Goal: Transaction & Acquisition: Purchase product/service

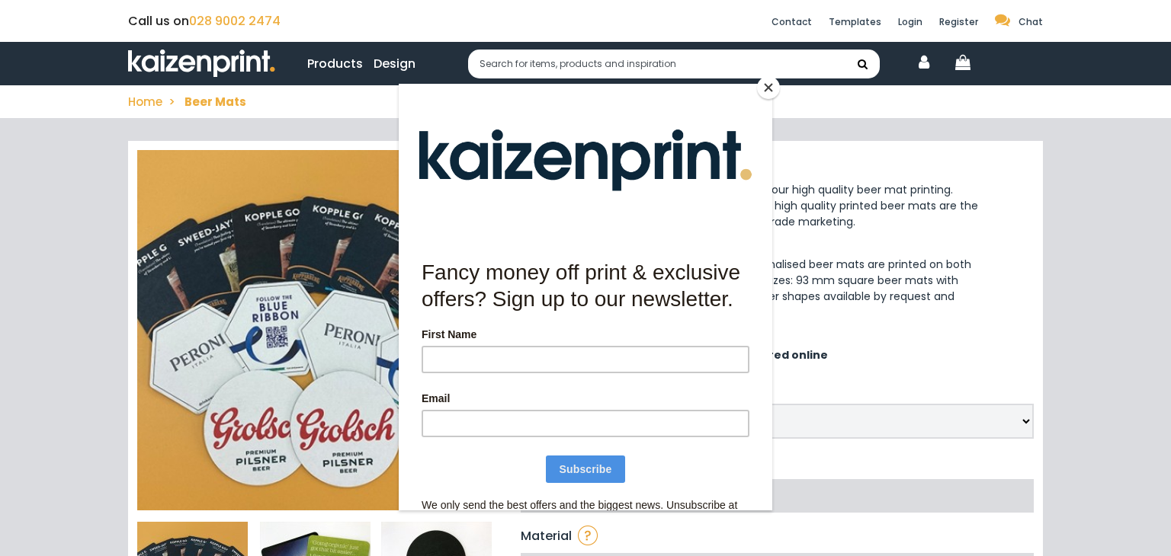
drag, startPoint x: 764, startPoint y: 98, endPoint x: 1163, endPoint y: 181, distance: 407.9
click at [764, 98] on div at bounding box center [585, 159] width 373 height 152
click at [767, 96] on button "Close" at bounding box center [768, 87] width 23 height 23
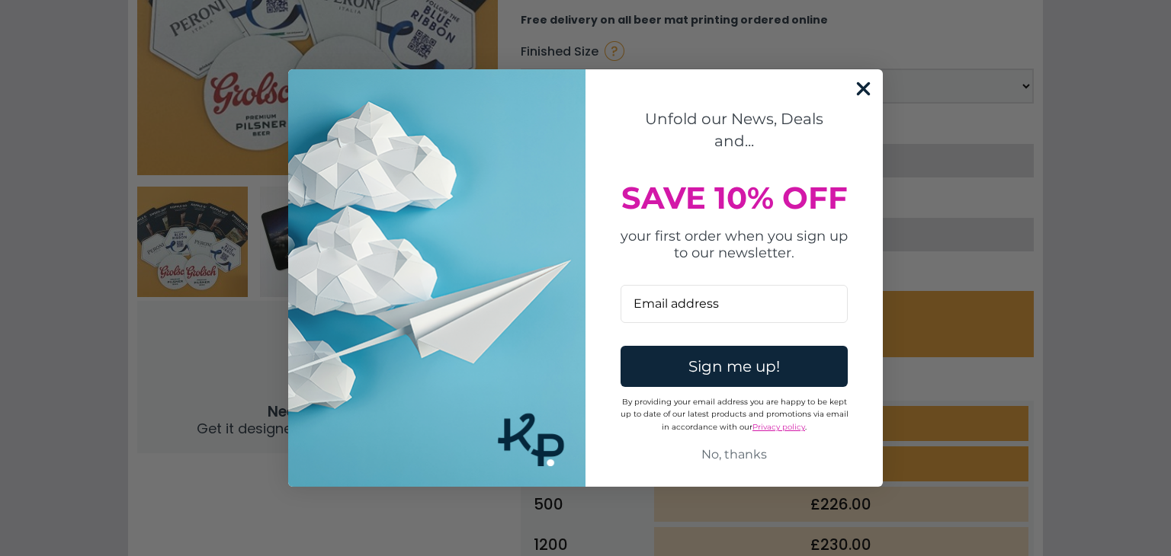
scroll to position [426, 0]
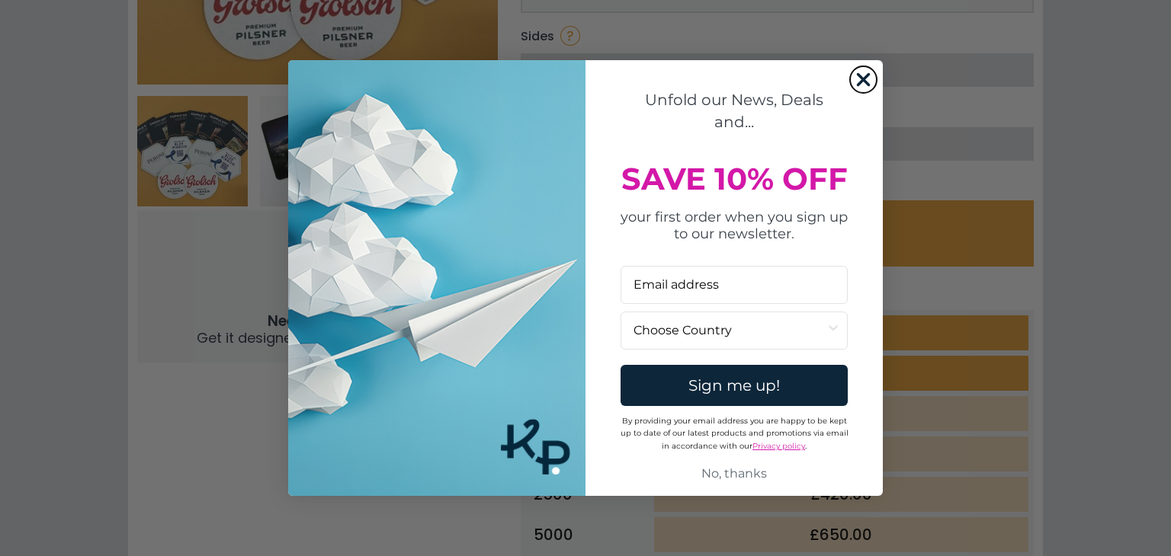
click at [867, 75] on icon "Close dialog" at bounding box center [863, 80] width 11 height 11
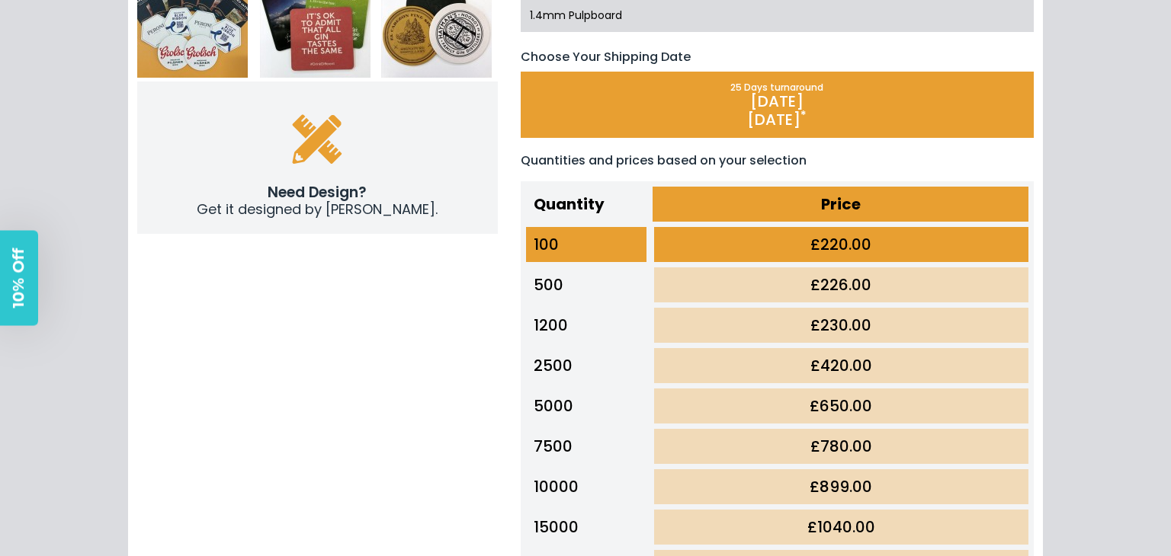
scroll to position [561, 0]
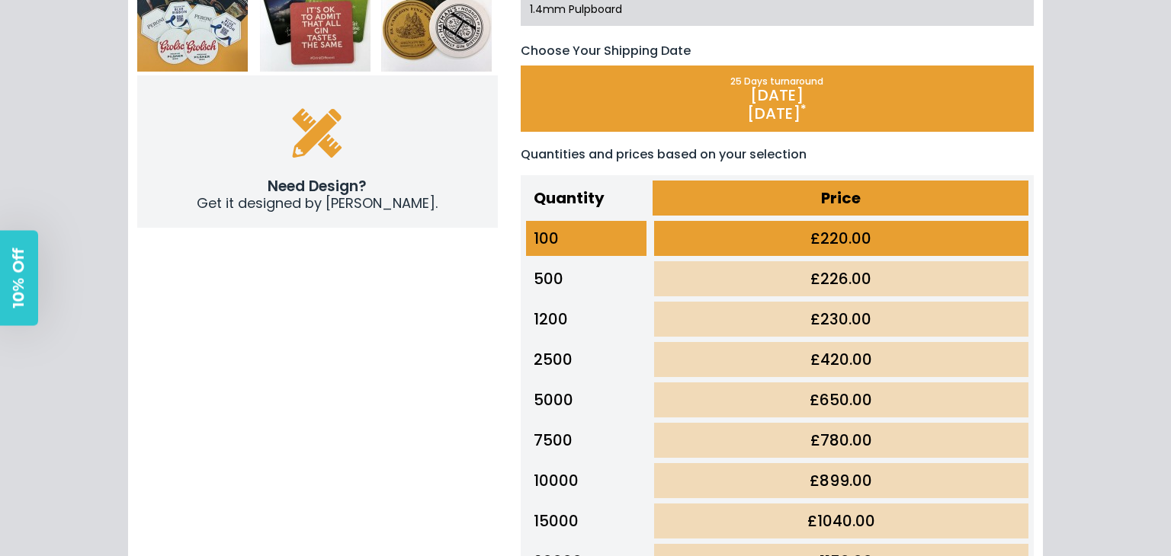
click at [578, 264] on td "500" at bounding box center [586, 279] width 127 height 40
click at [544, 269] on td "500" at bounding box center [586, 279] width 127 height 40
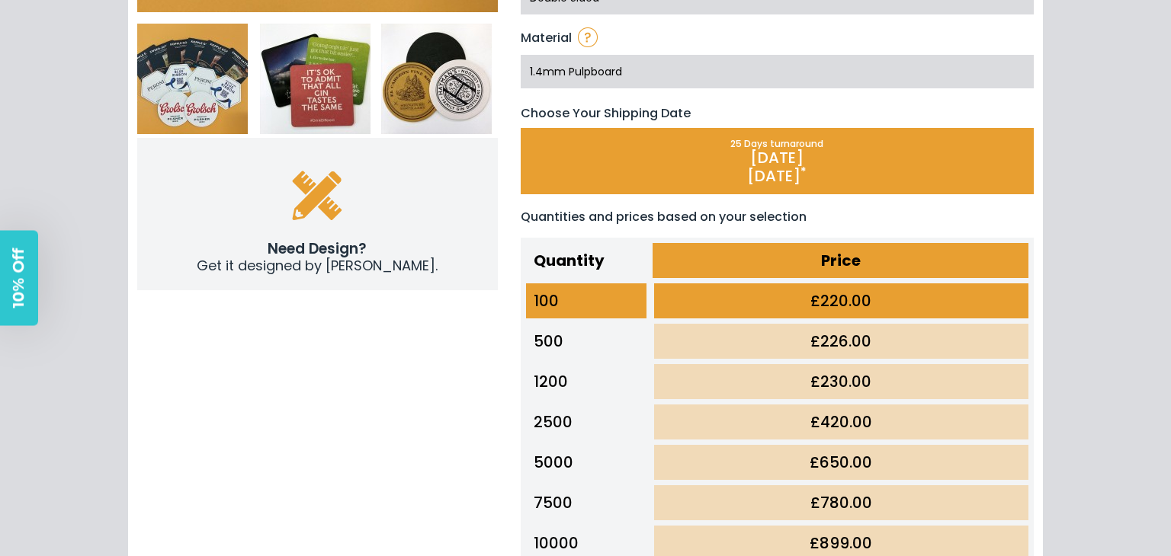
scroll to position [474, 0]
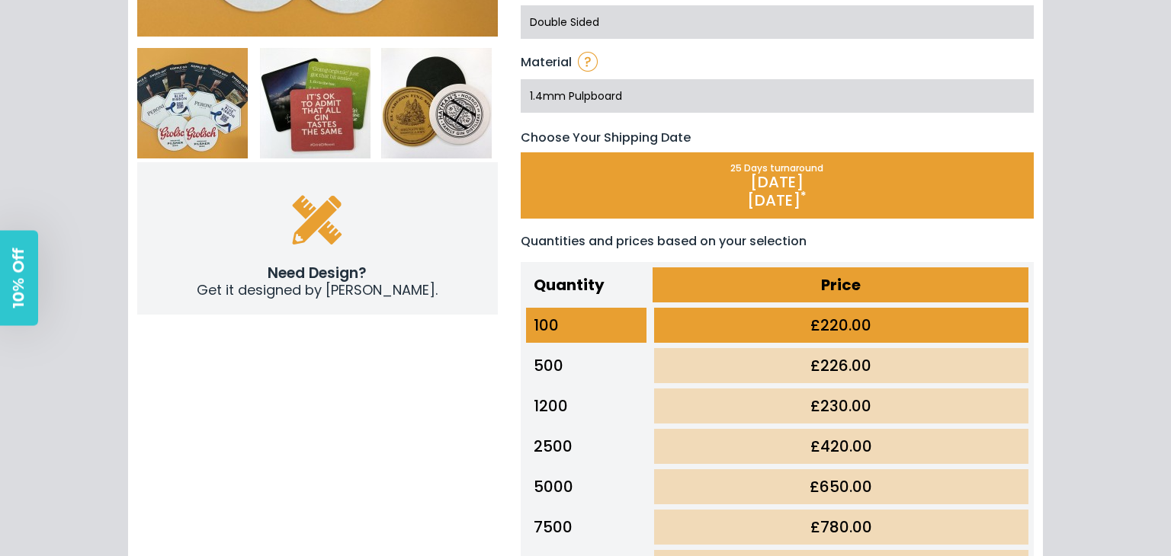
click at [839, 360] on td "£226.00" at bounding box center [840, 366] width 381 height 40
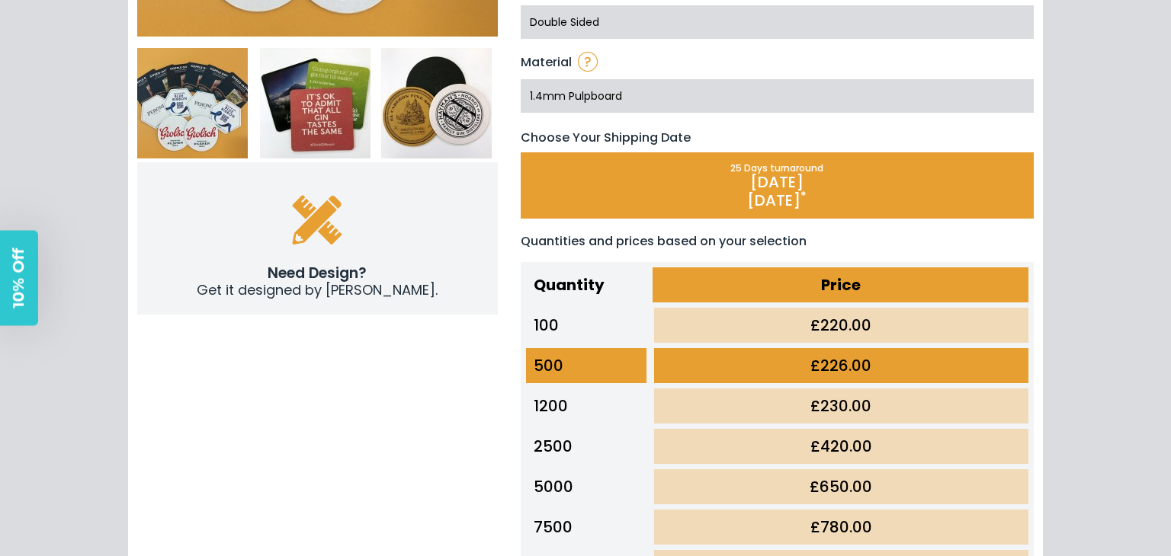
scroll to position [780, 0]
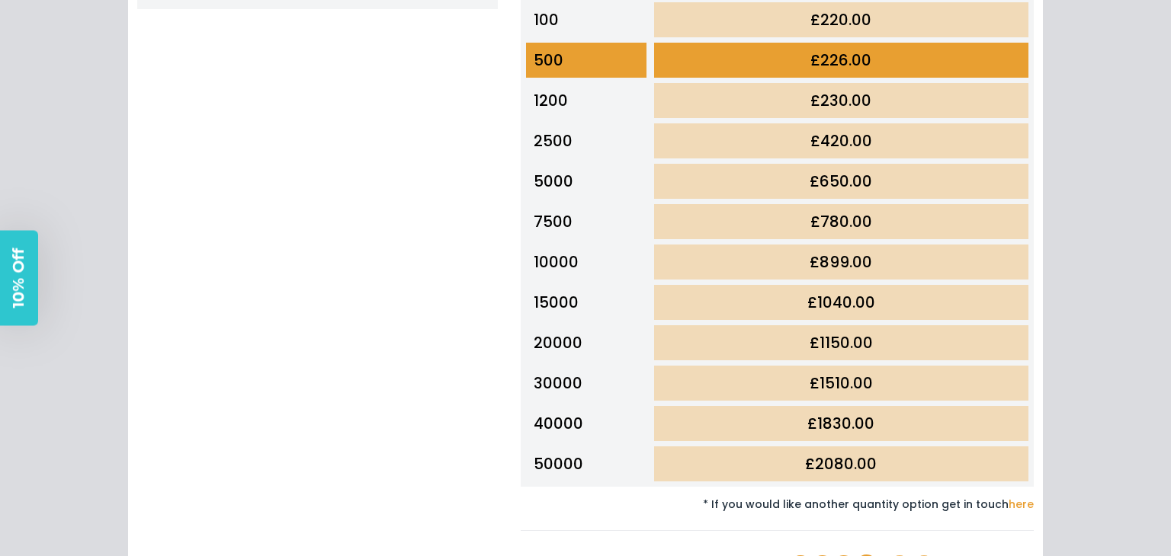
click at [800, 142] on td "£420.00" at bounding box center [840, 141] width 381 height 40
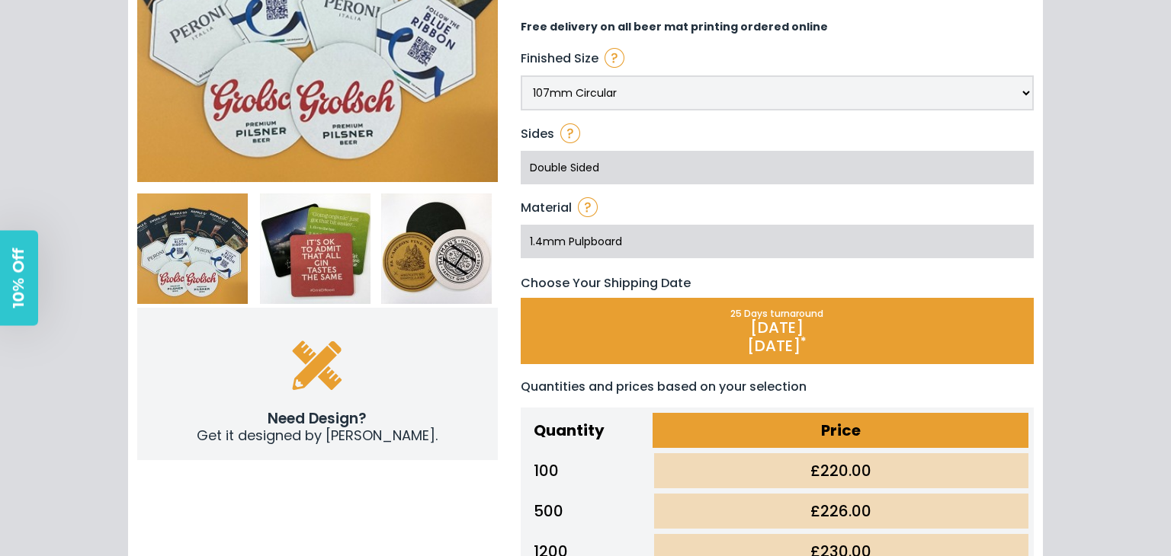
scroll to position [242, 0]
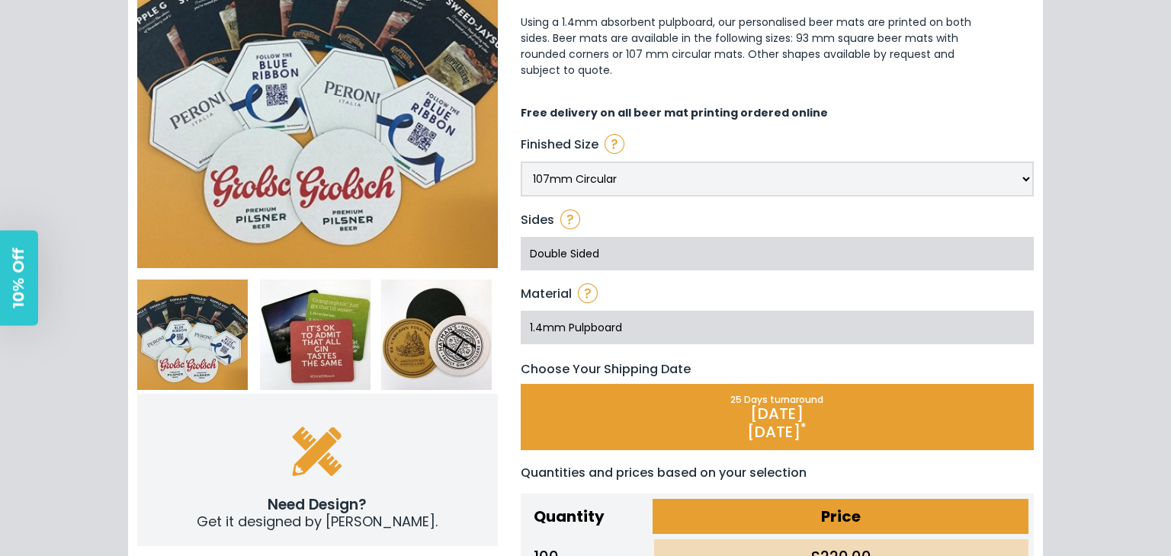
click at [668, 172] on select "107mm Circular 93mm Square With Rounded Corners" at bounding box center [778, 179] width 514 height 35
click at [645, 251] on div "Double Sided" at bounding box center [778, 253] width 514 height 49
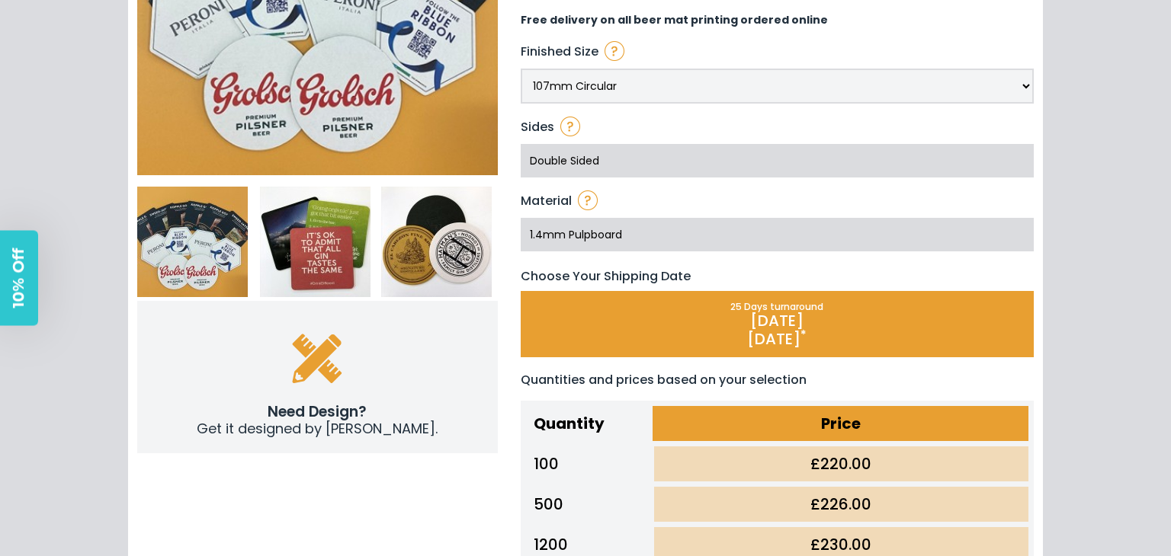
click at [671, 229] on div "1.4mm Pulpboard" at bounding box center [778, 234] width 514 height 49
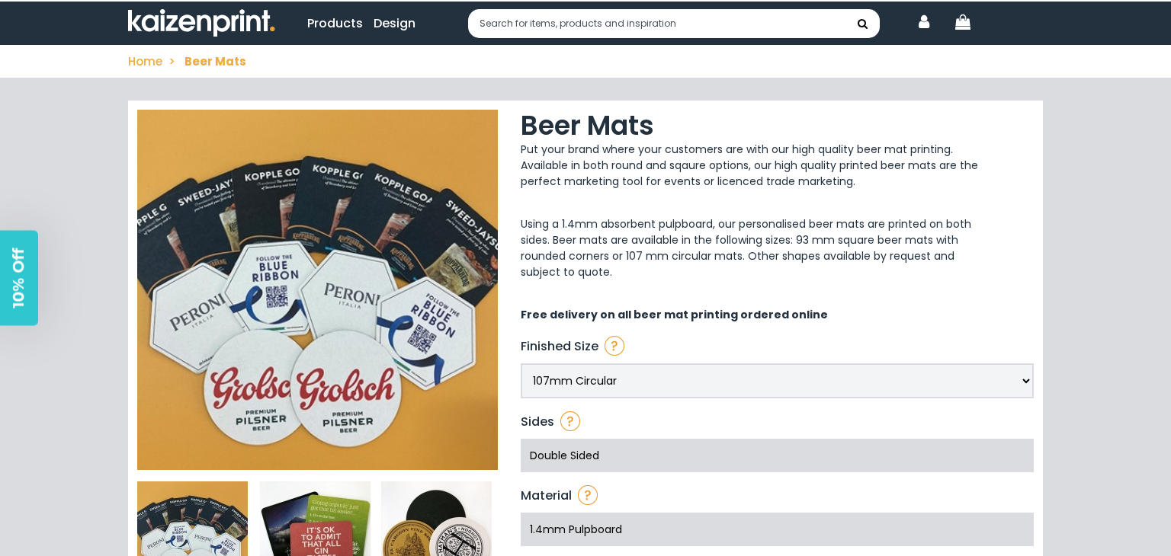
scroll to position [0, 0]
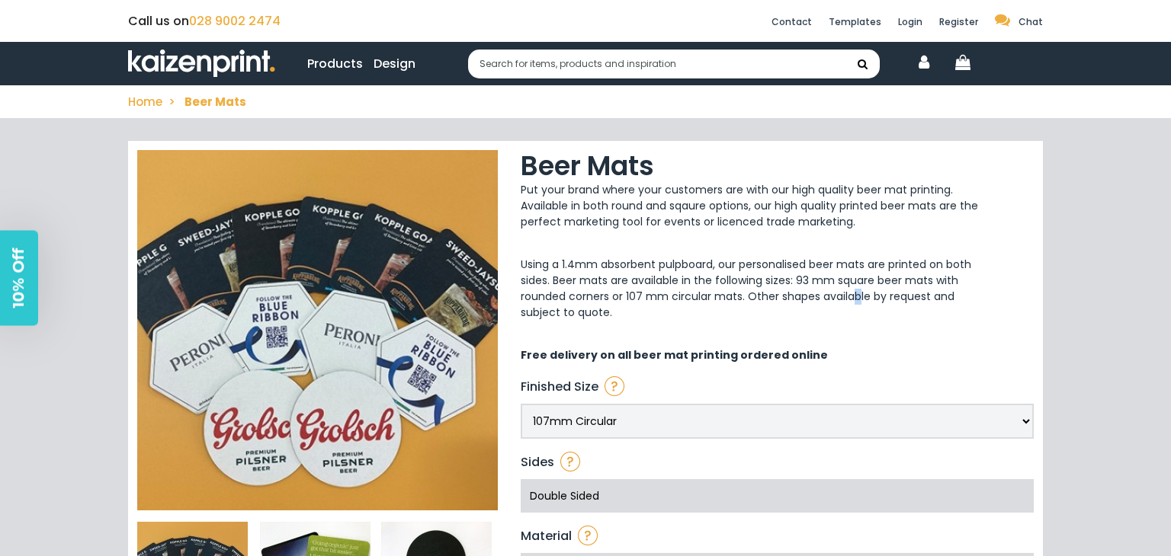
drag, startPoint x: 848, startPoint y: 300, endPoint x: 846, endPoint y: 287, distance: 13.9
click at [843, 301] on p "Using a 1.4mm absorbent pulpboard, our personalised beer mats are printed on bo…" at bounding box center [752, 289] width 462 height 64
